Goal: Task Accomplishment & Management: Use online tool/utility

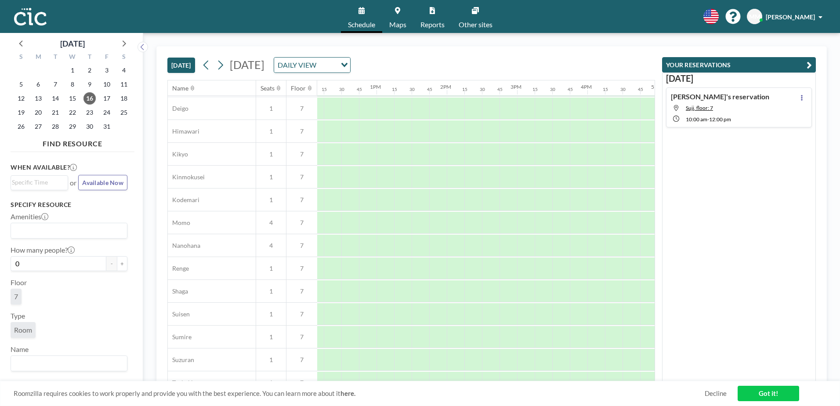
scroll to position [406, 854]
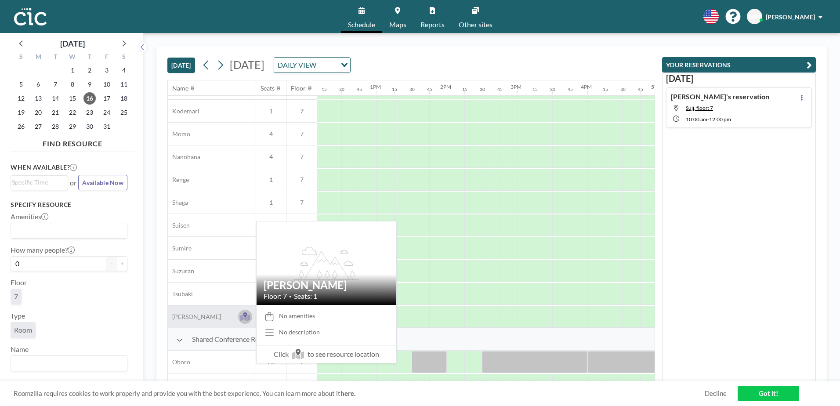
click at [242, 319] on icon at bounding box center [245, 317] width 10 height 7
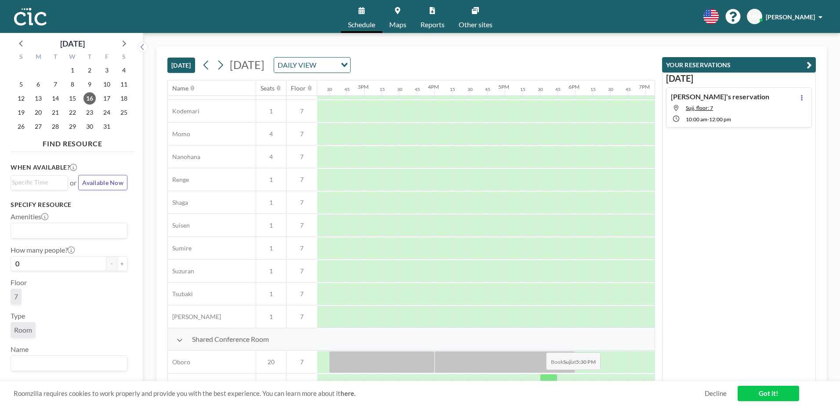
scroll to position [406, 1009]
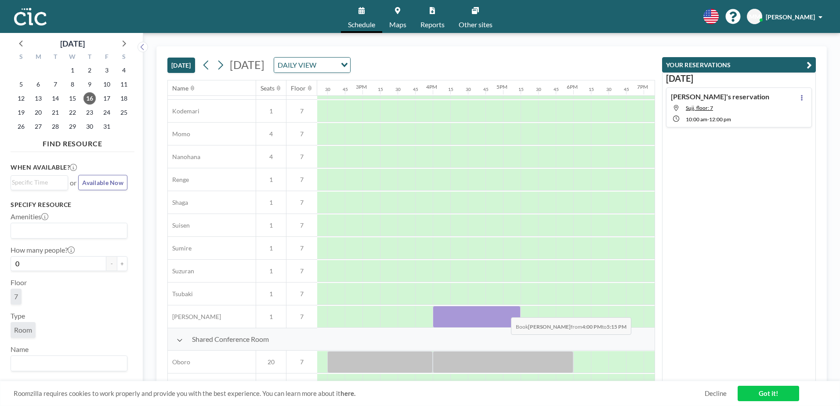
drag, startPoint x: 451, startPoint y: 316, endPoint x: 504, endPoint y: 311, distance: 53.4
click at [504, 311] on div at bounding box center [477, 317] width 88 height 22
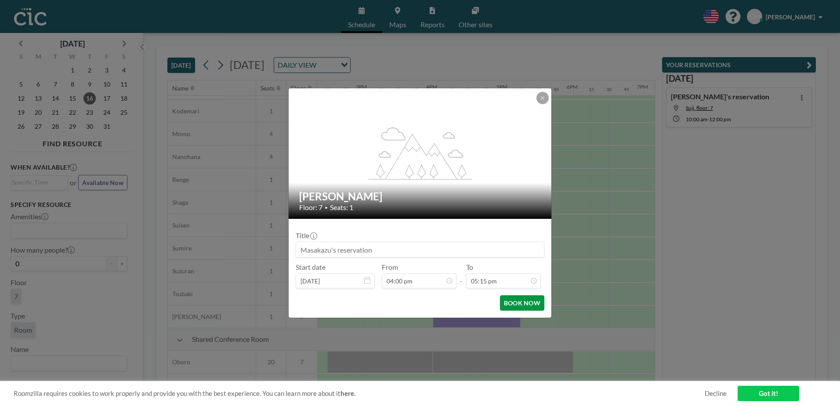
click at [522, 305] on button "BOOK NOW" at bounding box center [522, 302] width 44 height 15
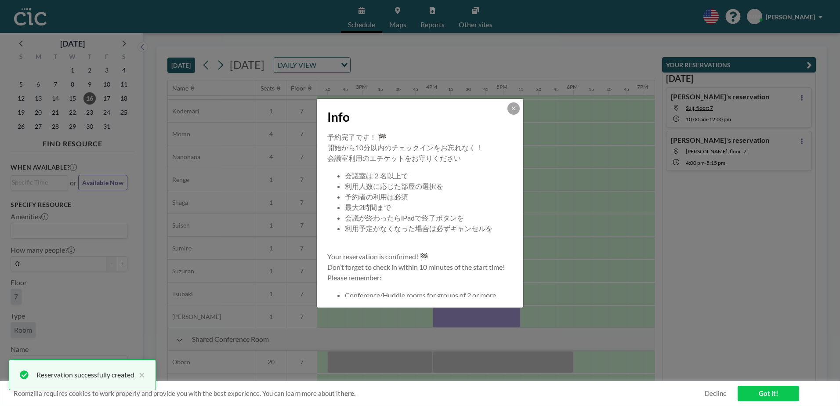
click at [518, 104] on div at bounding box center [513, 108] width 12 height 12
click at [512, 109] on icon at bounding box center [513, 108] width 3 height 3
